Goal: Navigation & Orientation: Locate item on page

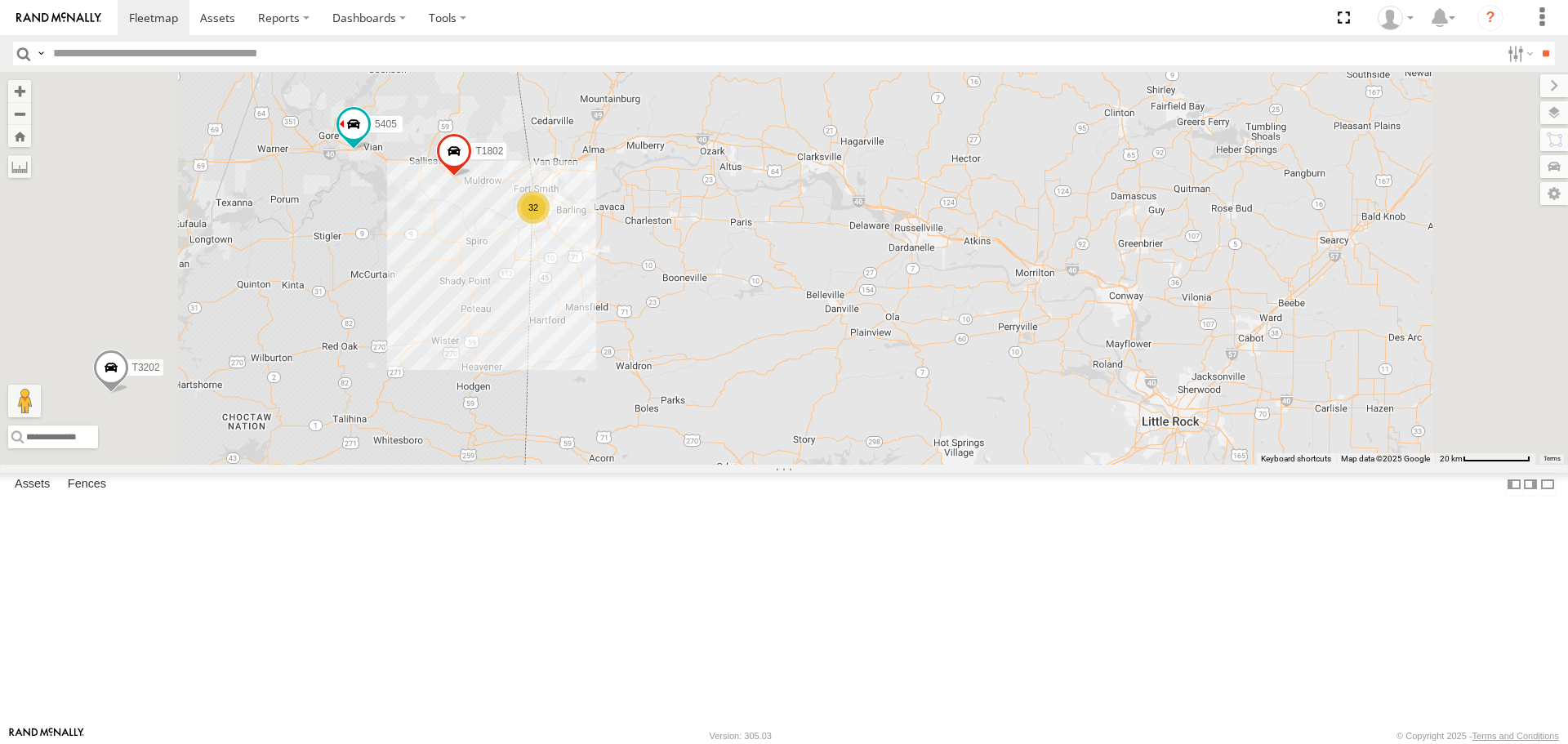
drag, startPoint x: 733, startPoint y: 417, endPoint x: 743, endPoint y: 497, distance: 80.6
click at [743, 464] on div "5229 T1818 T3214 37118T 40116T 87121T T3205 40037T T3212 T3202 5381-Sold 7774T …" at bounding box center [784, 268] width 1568 height 392
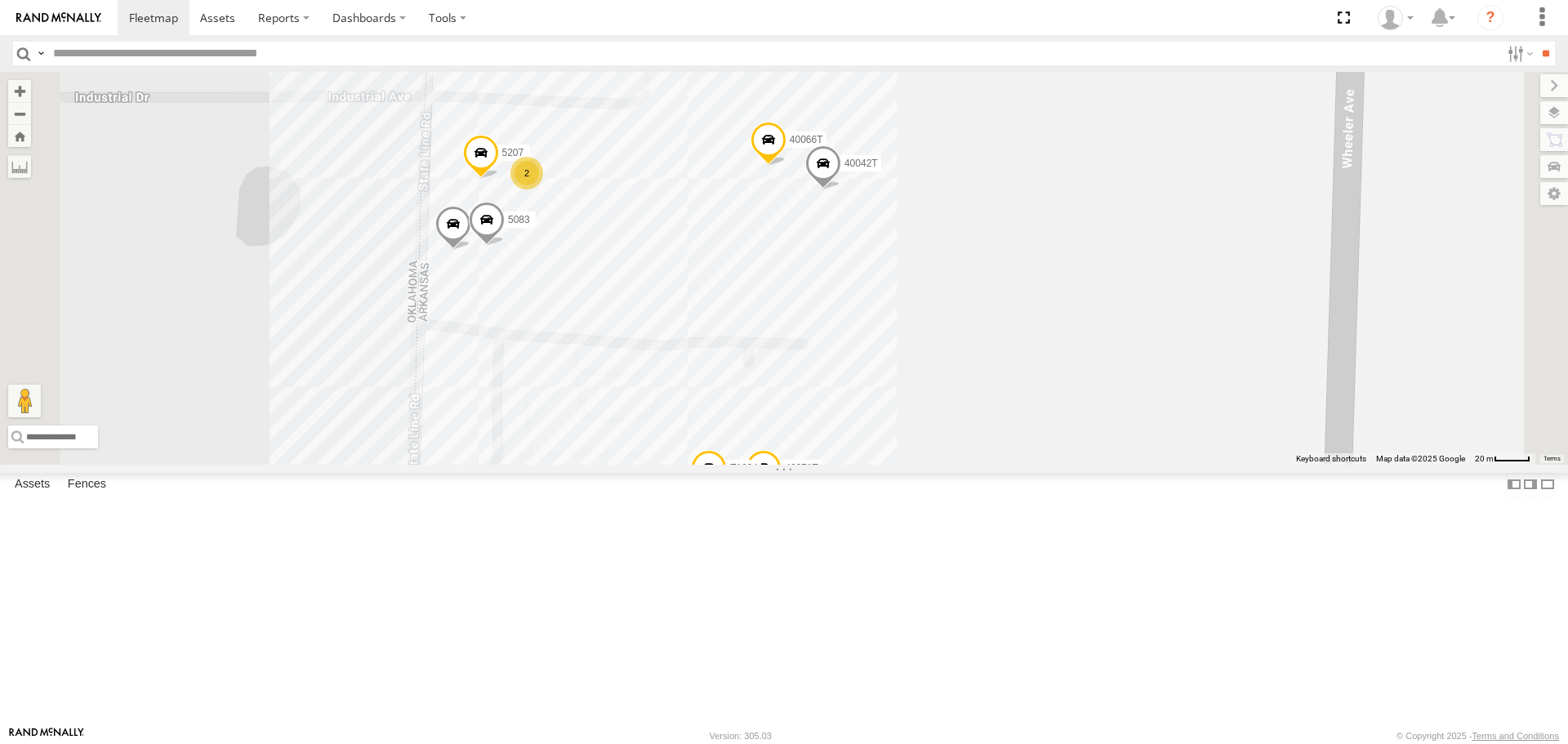
drag, startPoint x: 1073, startPoint y: 437, endPoint x: 1126, endPoint y: 416, distance: 57.0
click at [1126, 416] on div "5229 T1818 T3214 37118T 40116T 87121T T3205 40037T T3212 T3202 5381-Sold 7774T …" at bounding box center [784, 268] width 1568 height 392
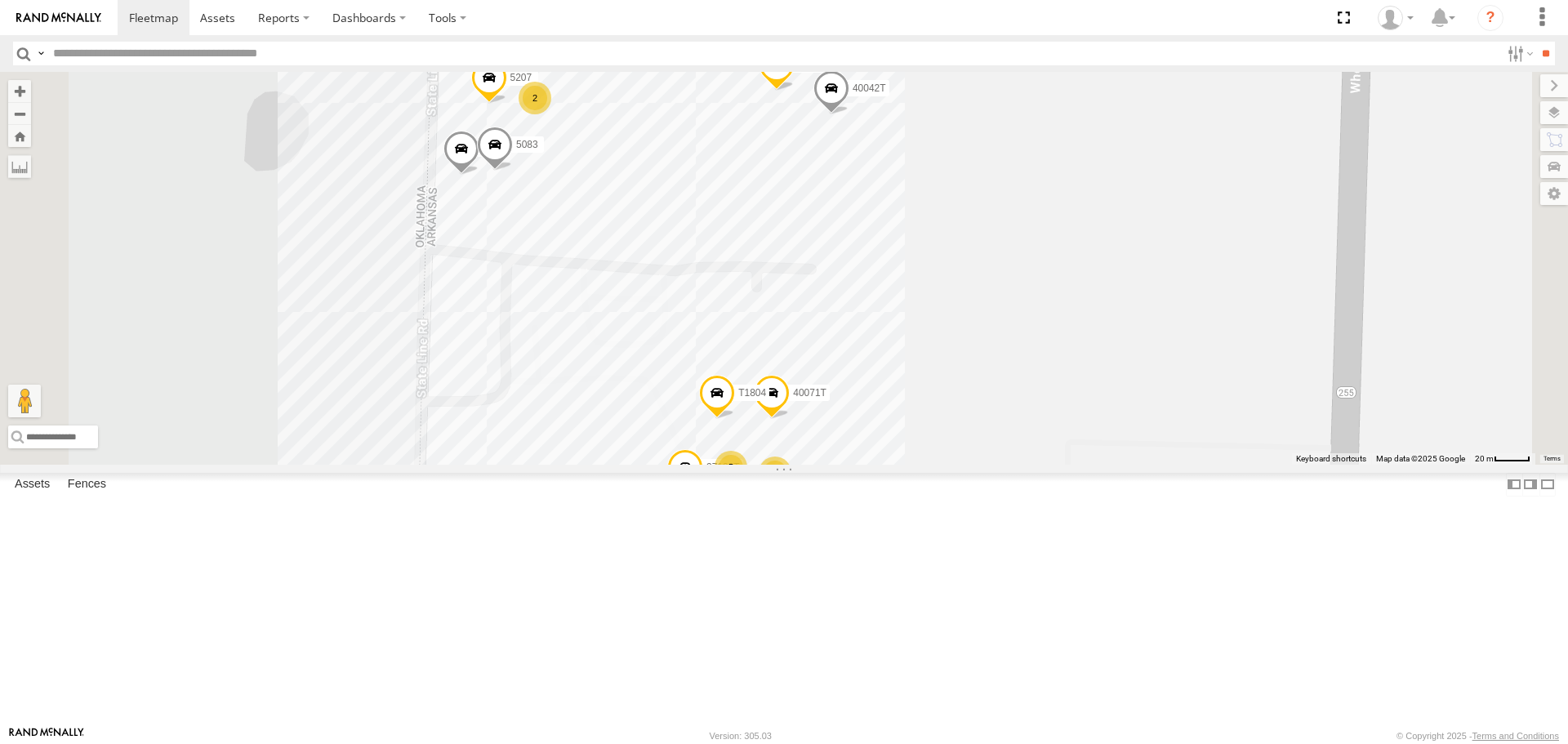
drag, startPoint x: 1114, startPoint y: 432, endPoint x: 1114, endPoint y: 400, distance: 32.0
click at [1115, 401] on div "5229 T1818 T3214 37118T 40116T 87121T T3205 40037T T3212 T3202 5381-Sold 7774T …" at bounding box center [784, 268] width 1568 height 392
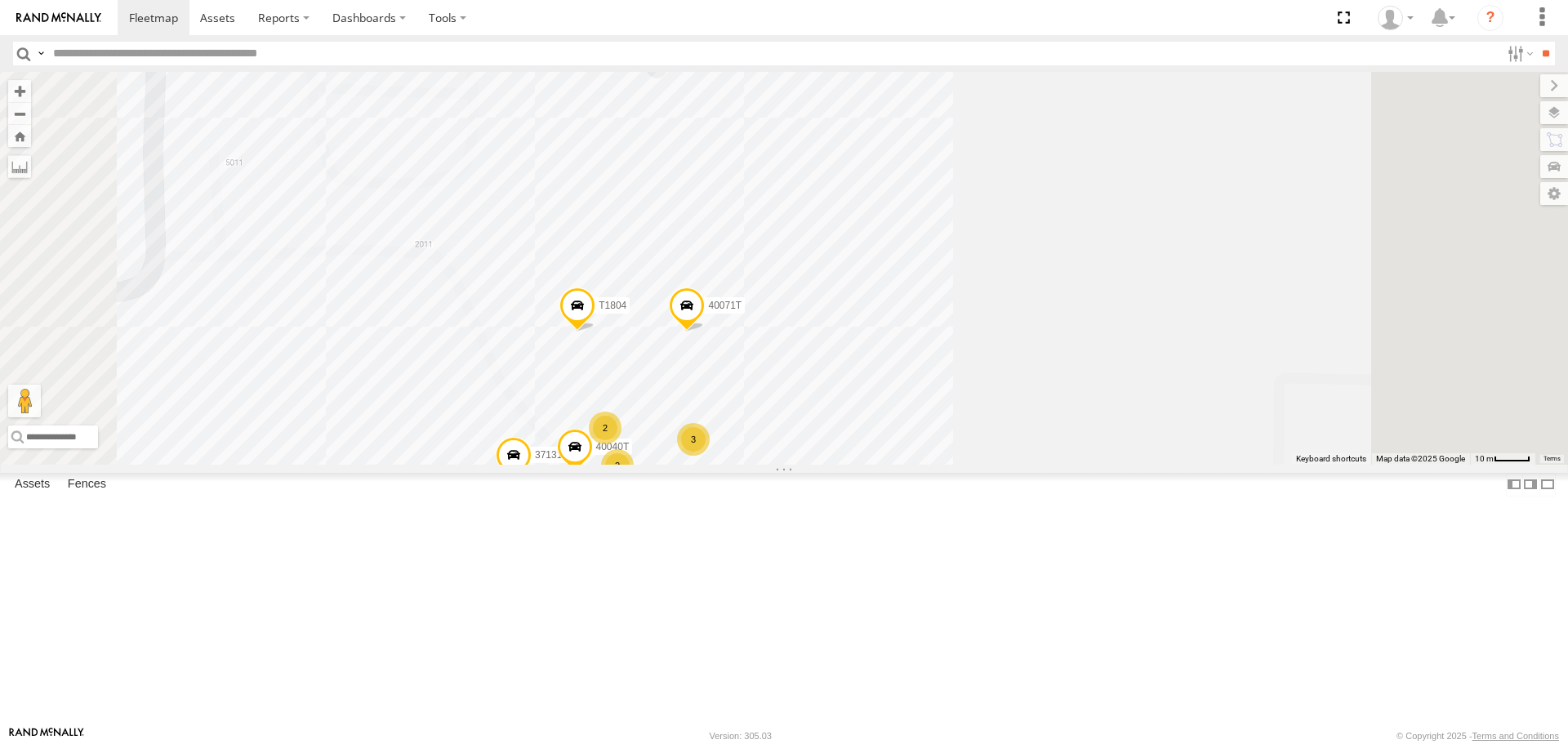
drag, startPoint x: 968, startPoint y: 579, endPoint x: 1012, endPoint y: 436, distance: 149.6
click at [1009, 445] on div "5229 T1818 T3214 37118T 40116T 87121T T3205 40037T T3212 T3202 5381-Sold 7774T …" at bounding box center [784, 268] width 1568 height 392
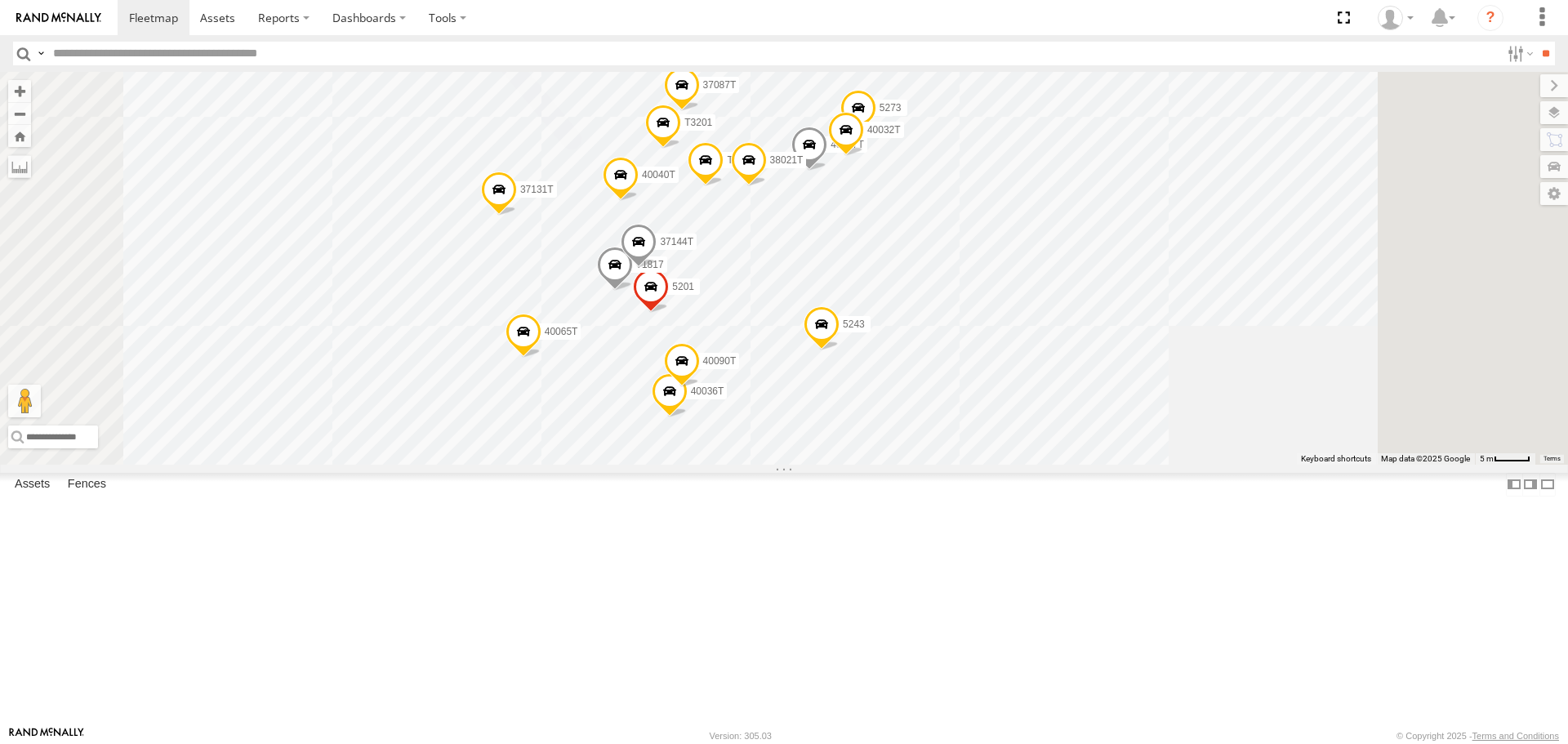
click at [724, 186] on span at bounding box center [705, 164] width 36 height 45
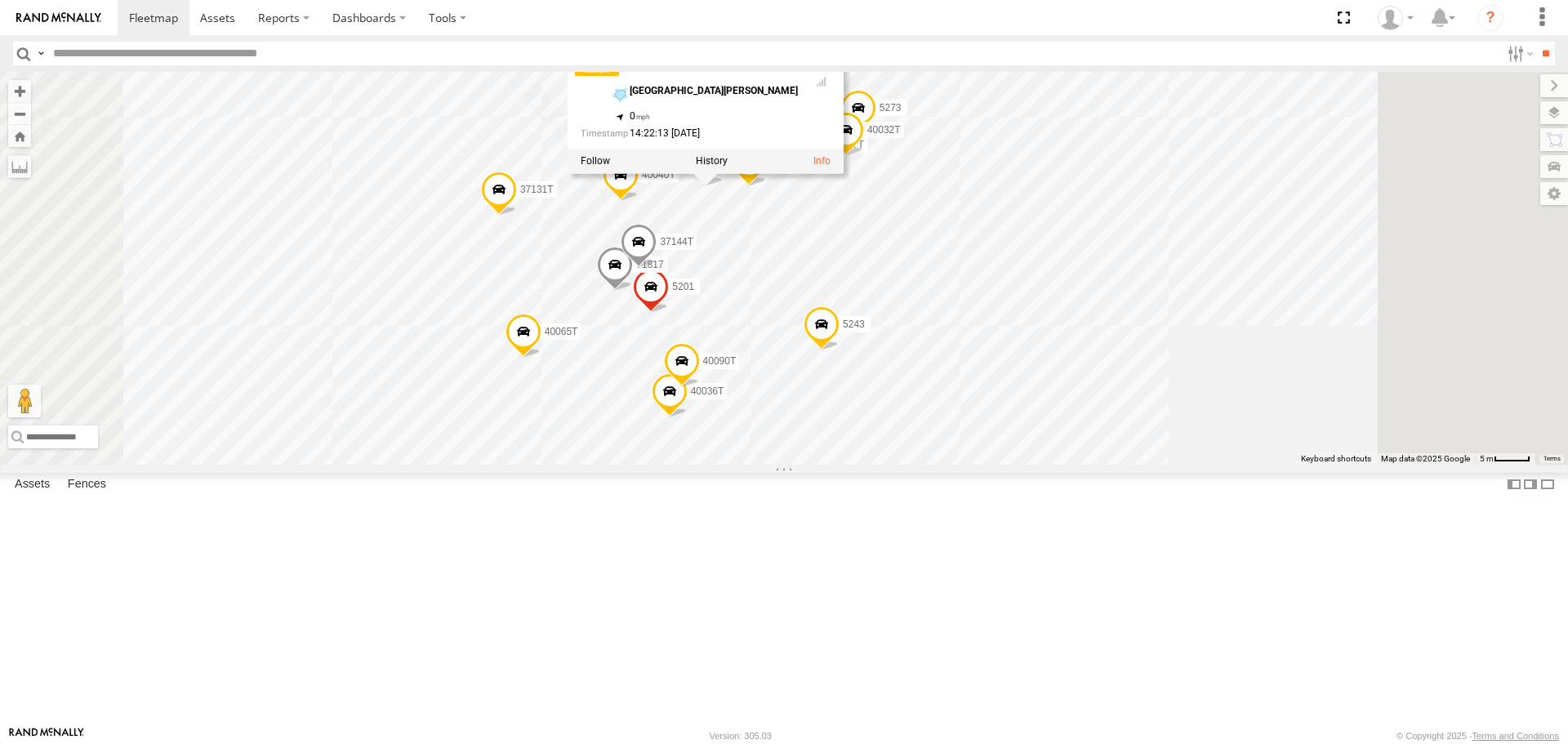
click at [1398, 376] on div "5229 T1818 T3214 37118T 40116T 87121T T3205 40037T T3212 T3202 5381-Sold 7774T …" at bounding box center [784, 268] width 1568 height 392
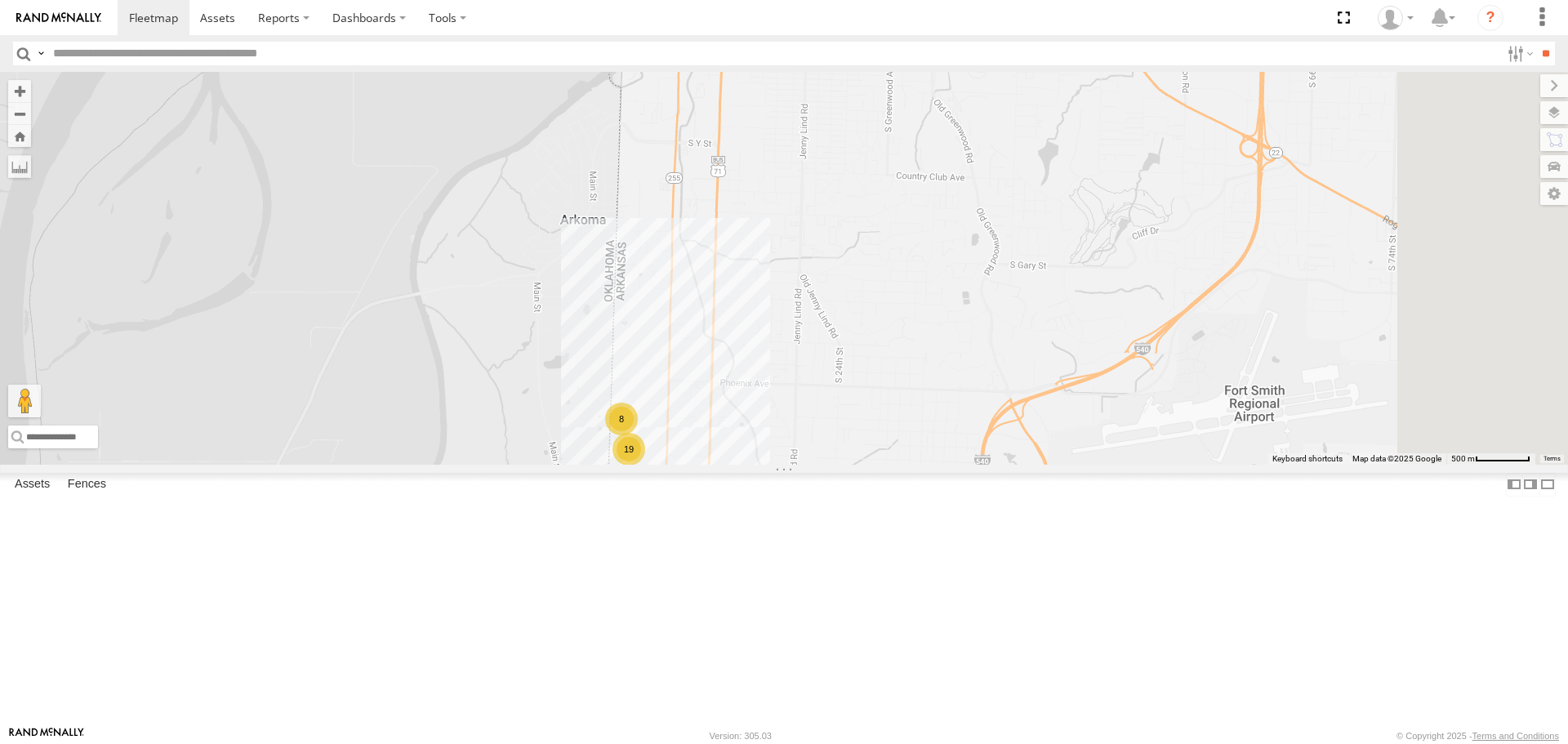
drag, startPoint x: 658, startPoint y: 517, endPoint x: 630, endPoint y: 527, distance: 29.7
click at [630, 464] on div "5229 T1818 T3214 37118T 40116T 87121T T3205 40037T T3212 T3202 5381-Sold 7774T …" at bounding box center [784, 268] width 1568 height 392
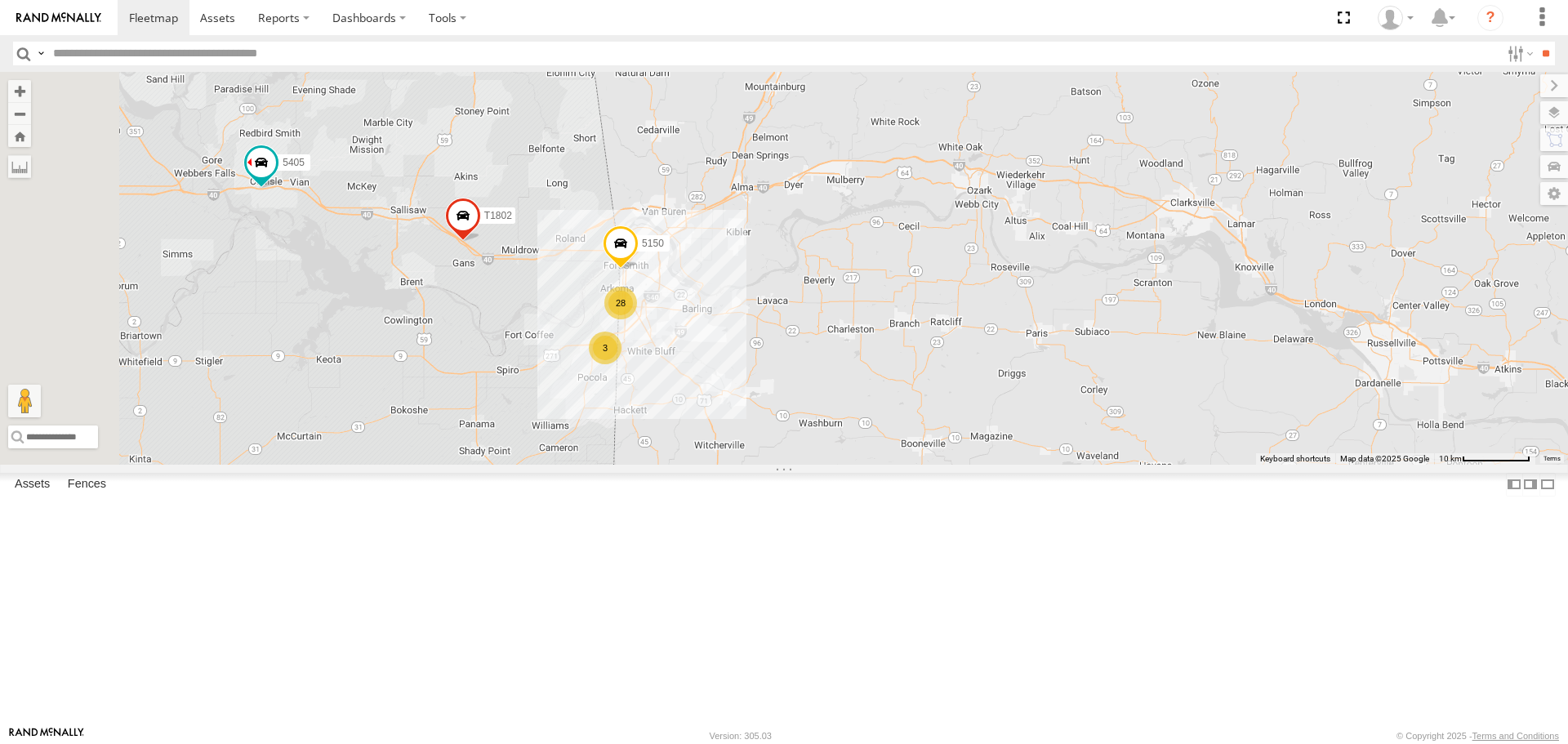
drag, startPoint x: 624, startPoint y: 399, endPoint x: 742, endPoint y: 439, distance: 124.6
click at [725, 434] on div "5229 T1818 T3214 37118T 40116T 87121T T3205 40037T T3212 T3202 5381-Sold 7774T …" at bounding box center [784, 268] width 1568 height 392
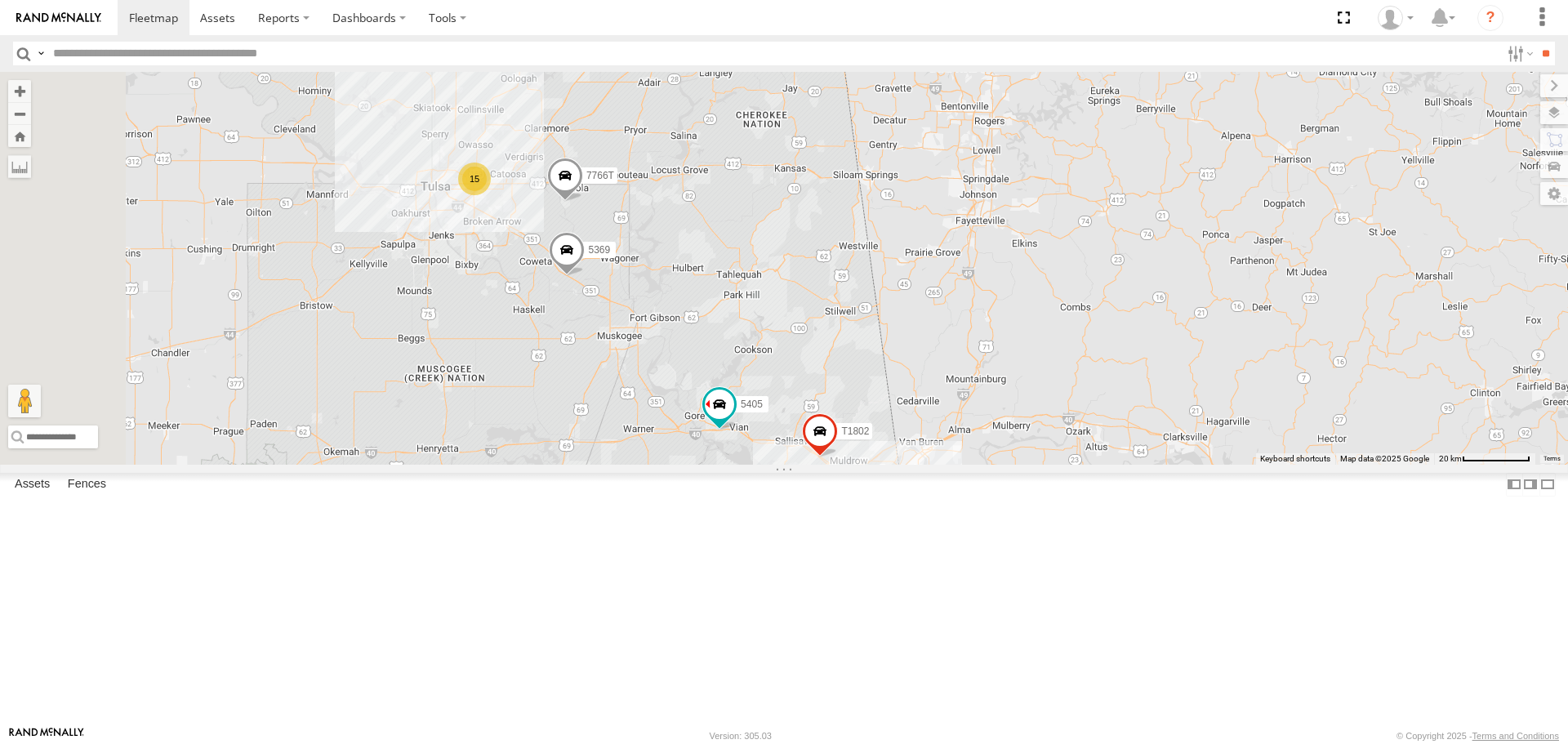
drag, startPoint x: 600, startPoint y: 363, endPoint x: 764, endPoint y: 474, distance: 198.0
click at [763, 464] on div "5229 T1818 T3214 37118T 40116T 87121T T3205 40037T T3212 T3202 5381-Sold 7774T …" at bounding box center [784, 268] width 1568 height 392
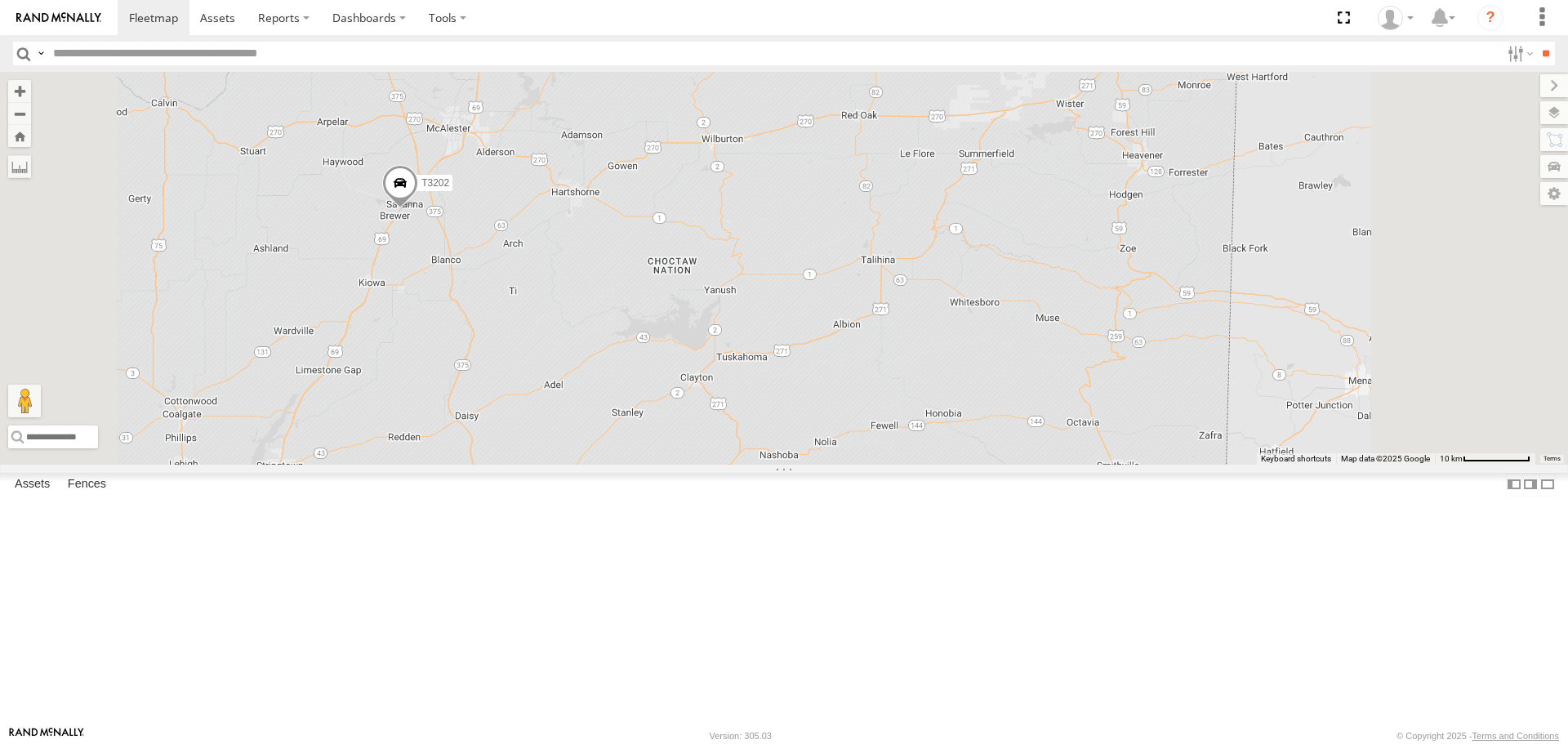
drag, startPoint x: 620, startPoint y: 401, endPoint x: 750, endPoint y: 348, distance: 140.4
click at [742, 352] on div "5229 T1818 T3214 37118T 40116T 87121T T3205 T3212 T3202 5381-Sold 7774T T3206 3…" at bounding box center [784, 268] width 1568 height 392
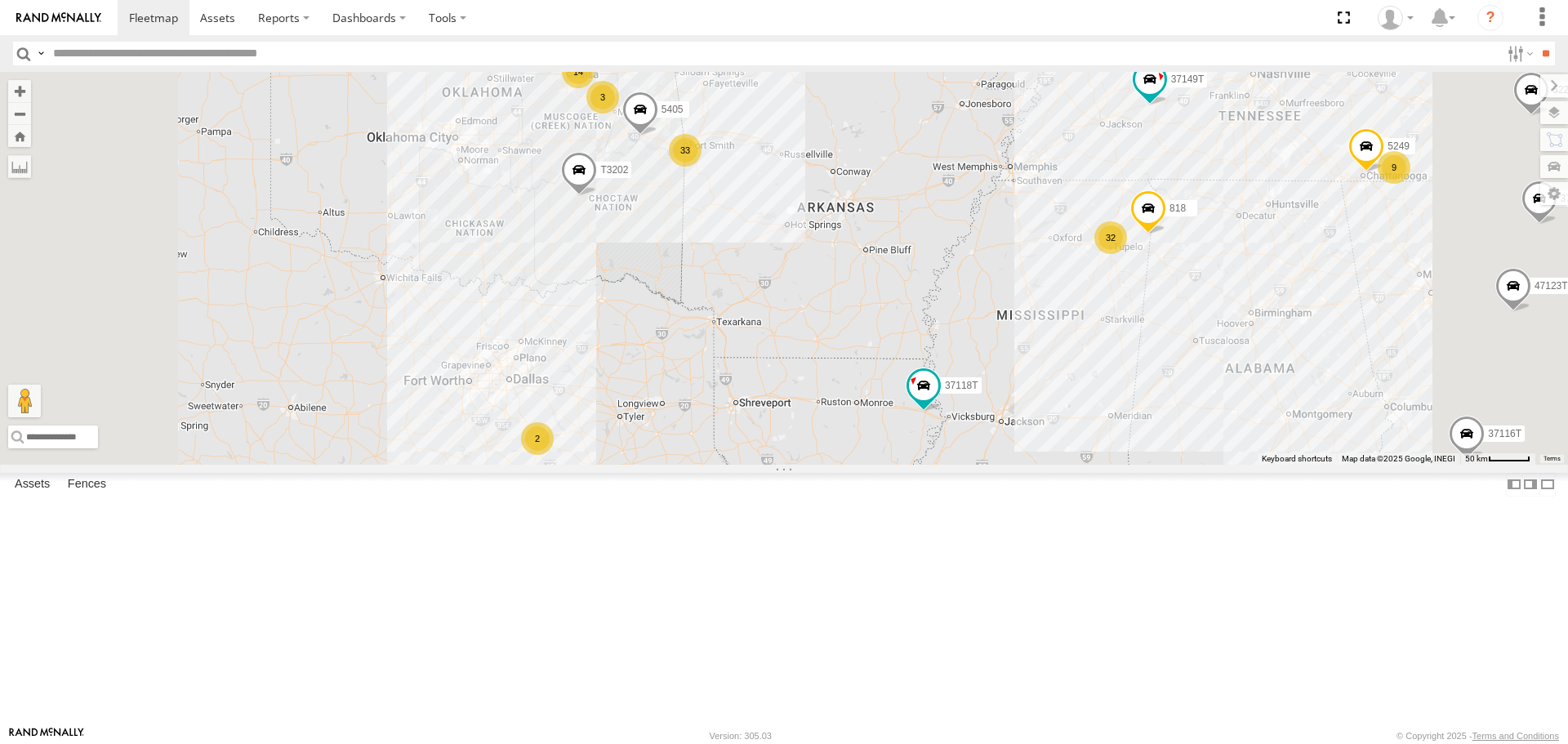
drag, startPoint x: 803, startPoint y: 472, endPoint x: 828, endPoint y: 410, distance: 66.9
click at [826, 413] on div "5229 T1818 T3214 37118T 40116T 87121T T3205 T3212 T3202 5381-Sold 7774T T3206 3…" at bounding box center [784, 268] width 1568 height 392
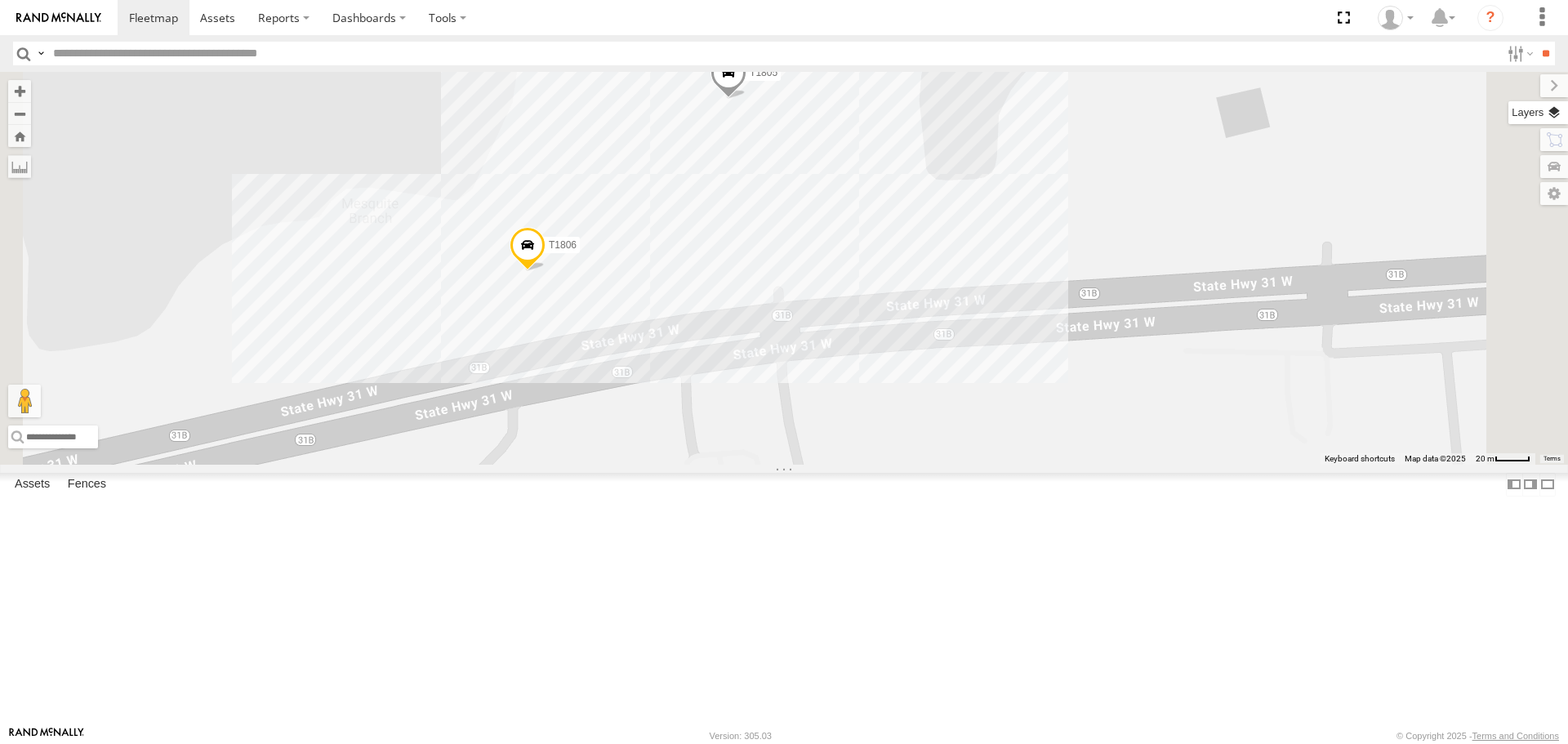
click at [1557, 110] on label at bounding box center [1538, 113] width 60 height 23
click at [0, 0] on span "Basemaps" at bounding box center [0, 0] width 0 height 0
click at [0, 0] on span "Satellite + Roadmap" at bounding box center [0, 0] width 0 height 0
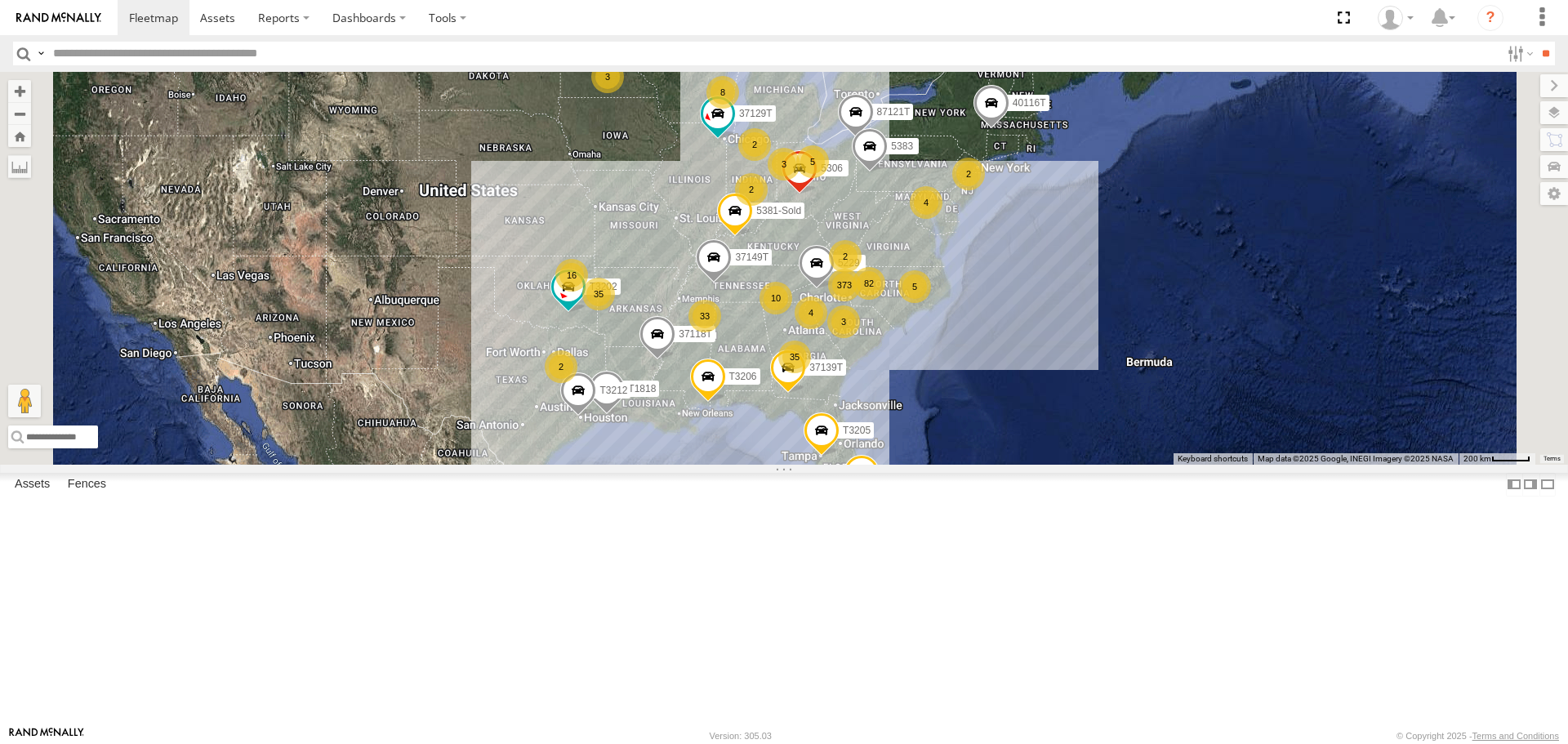
click at [0, 0] on span "Roadmap" at bounding box center [0, 0] width 0 height 0
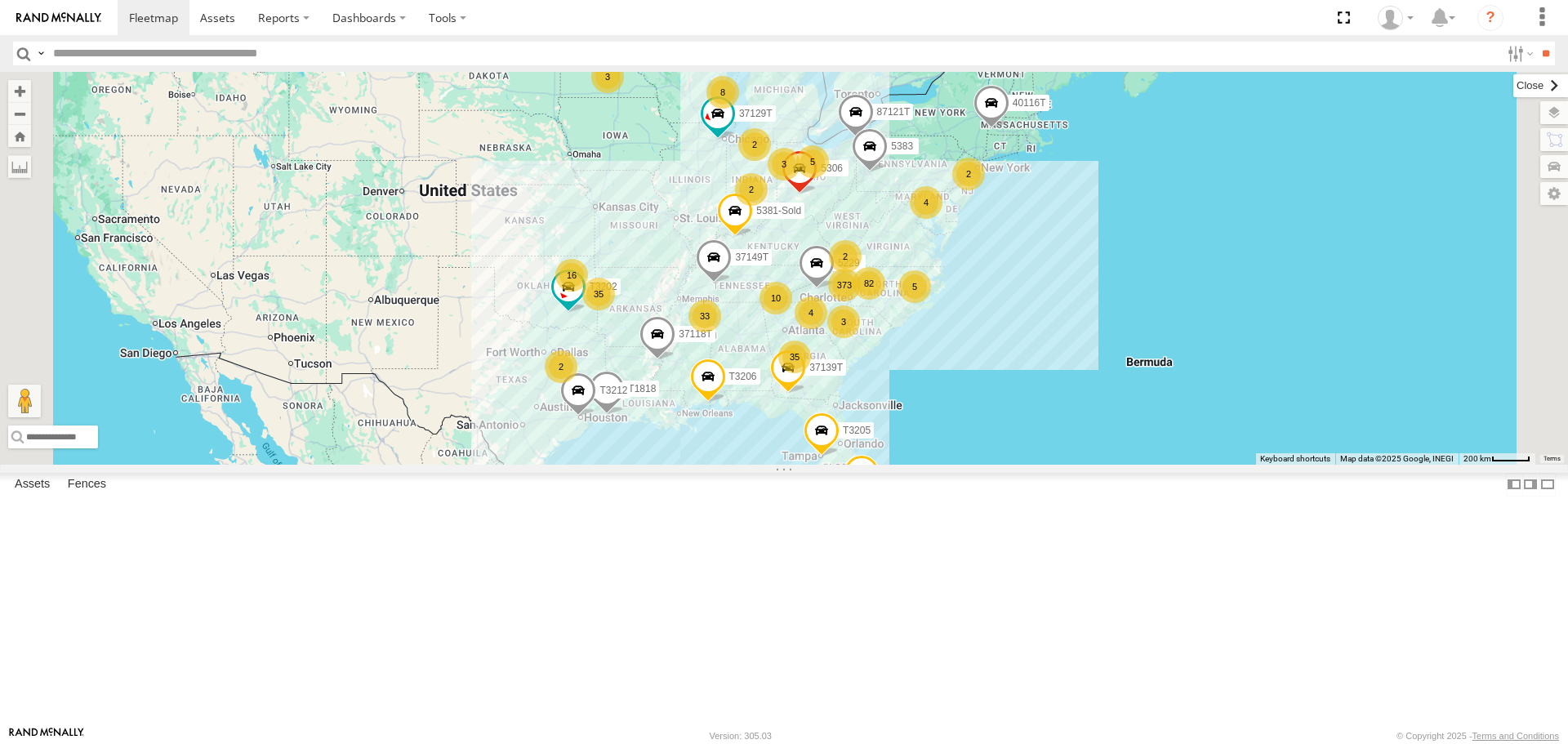
click at [1513, 88] on label at bounding box center [1540, 86] width 55 height 23
